Goal: Task Accomplishment & Management: Use online tool/utility

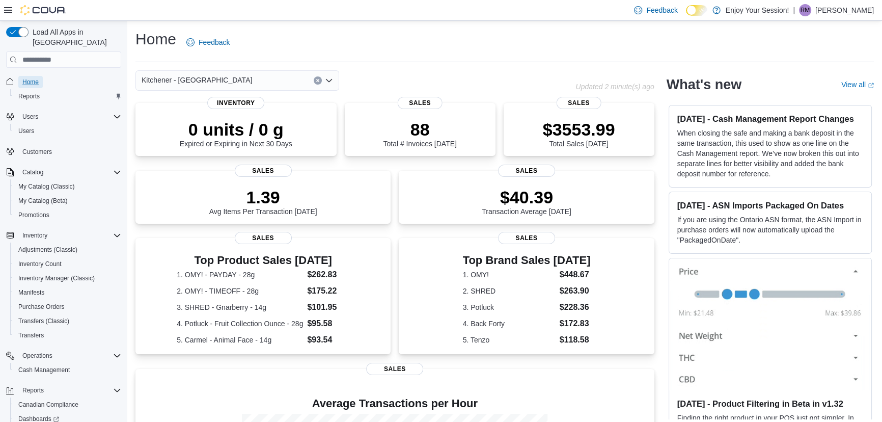
click at [32, 78] on span "Home" at bounding box center [30, 82] width 16 height 8
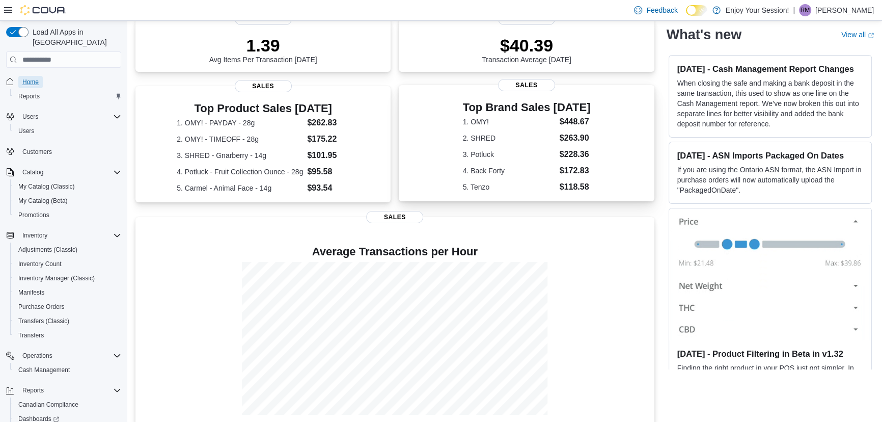
scroll to position [171, 0]
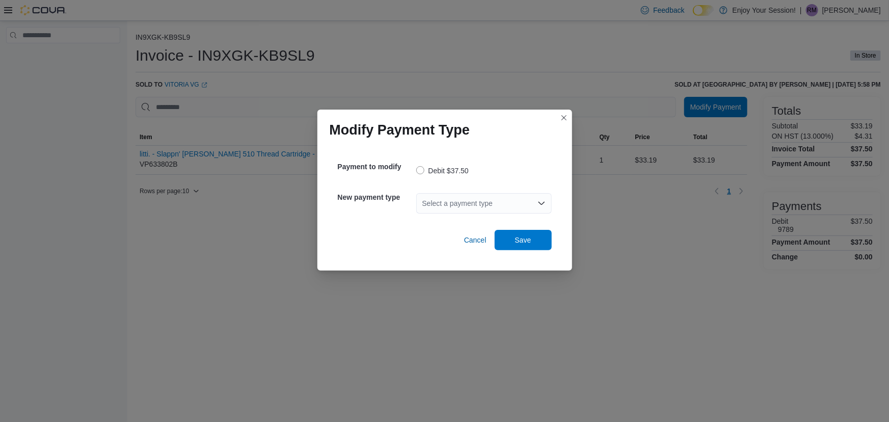
click at [464, 204] on div "Select a payment type" at bounding box center [483, 203] width 135 height 20
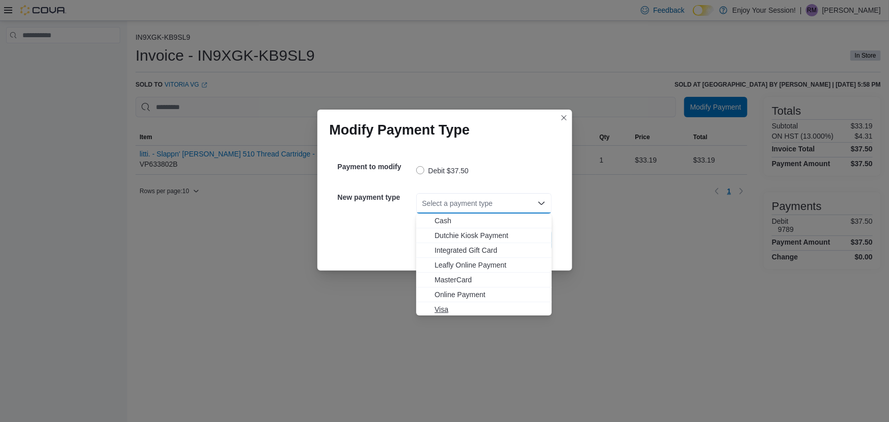
click at [466, 305] on span "Visa" at bounding box center [489, 309] width 111 height 10
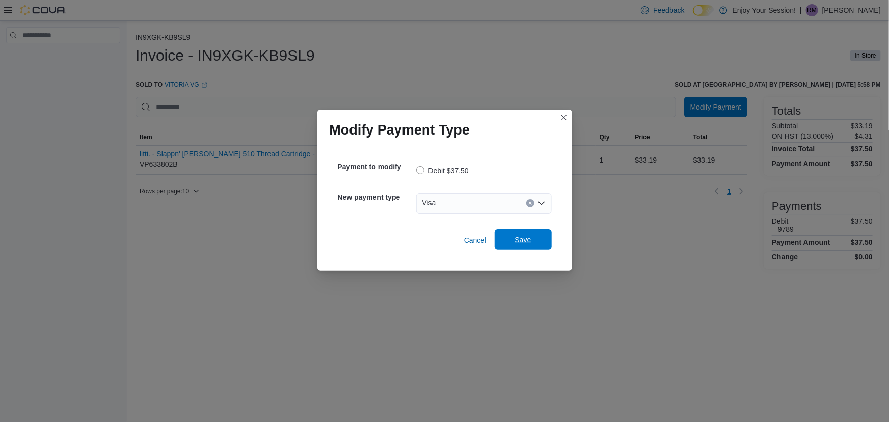
click at [538, 239] on span "Save" at bounding box center [523, 239] width 45 height 20
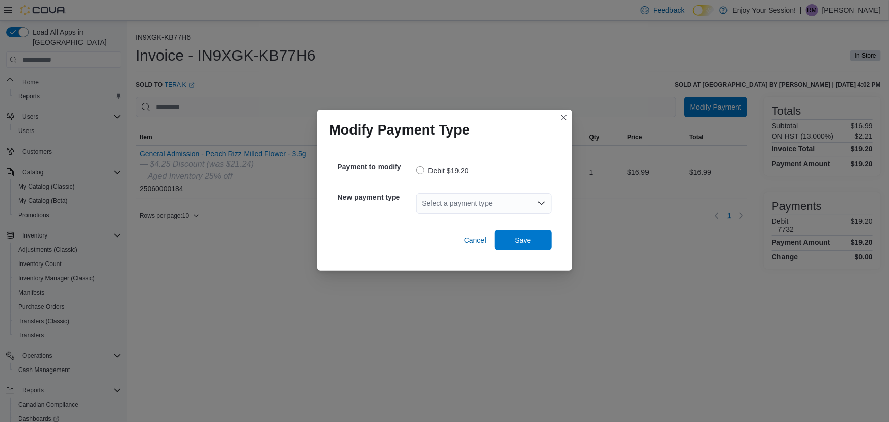
click at [456, 208] on div "Select a payment type" at bounding box center [483, 203] width 135 height 20
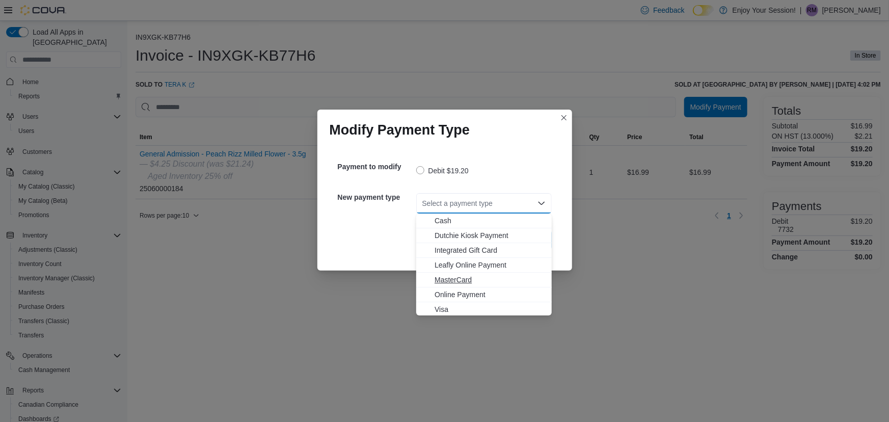
click at [473, 280] on span "MasterCard" at bounding box center [489, 280] width 111 height 10
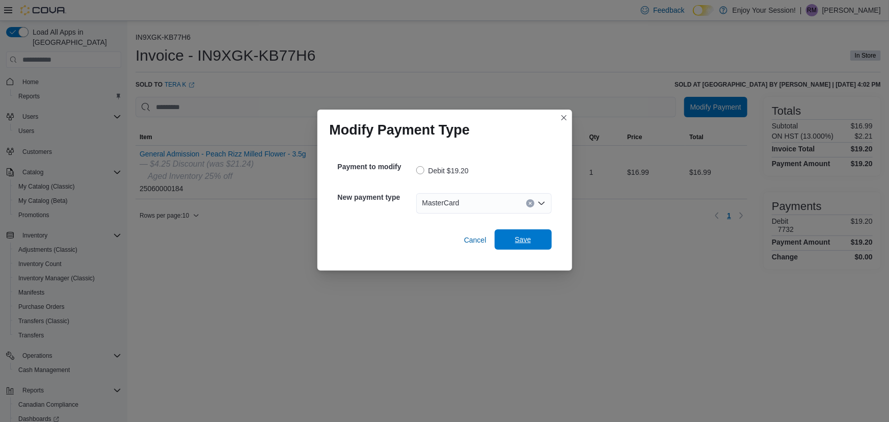
click at [521, 238] on span "Save" at bounding box center [523, 239] width 16 height 10
